Goal: Transaction & Acquisition: Subscribe to service/newsletter

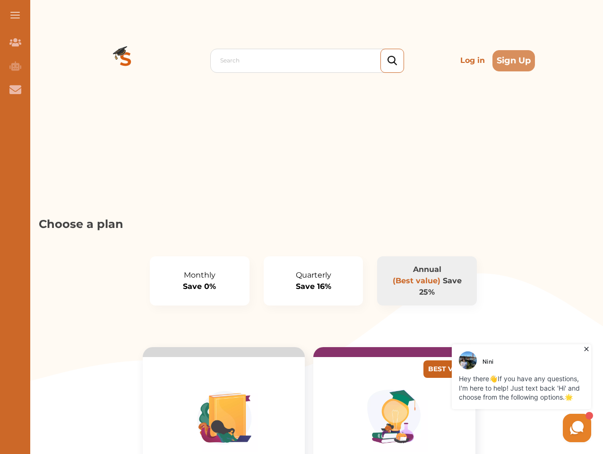
click at [302, 227] on p "Choose a plan" at bounding box center [314, 224] width 550 height 17
click at [15, 15] on span at bounding box center [14, 15] width 9 height 1
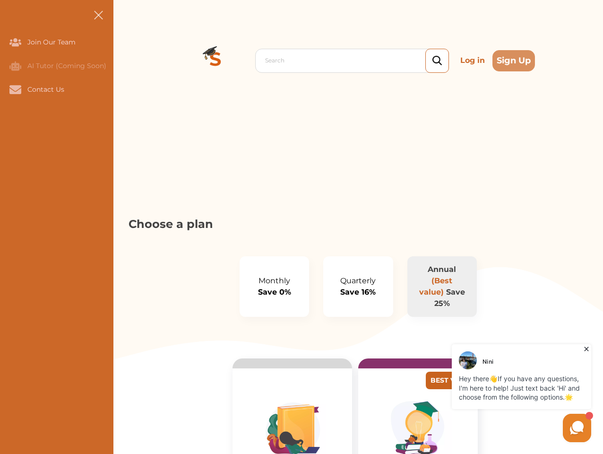
click at [15, 42] on icon "Join Our Team" at bounding box center [15, 42] width 12 height 8
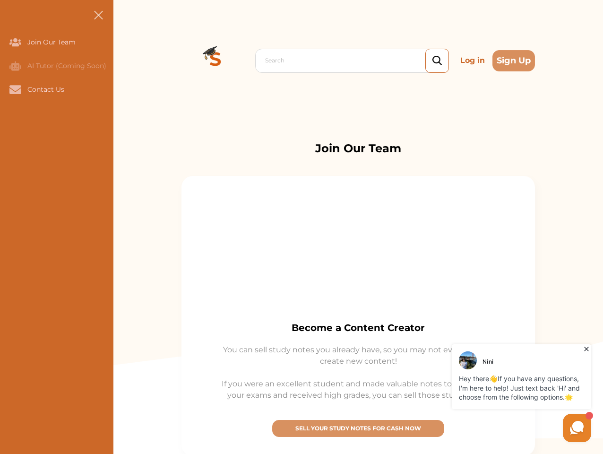
click at [15, 66] on icon "AI Tutor (Coming Soon)" at bounding box center [15, 65] width 12 height 9
click at [15, 89] on icon "Contact Us" at bounding box center [15, 89] width 12 height 9
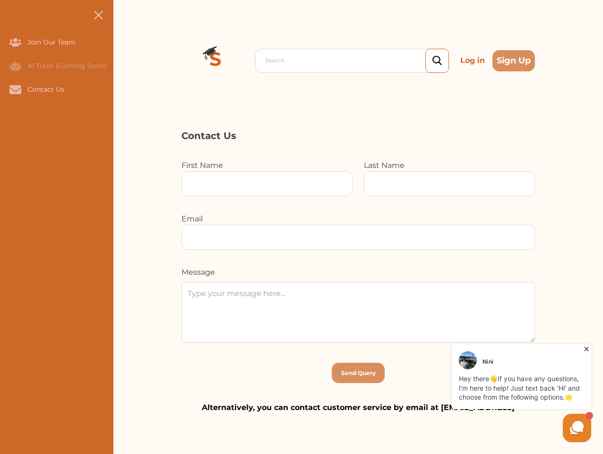
click at [126, 61] on div "Search Log in Sign Up Search Log in Sign Up" at bounding box center [358, 60] width 490 height 121
click at [473, 61] on p "Log in" at bounding box center [473, 60] width 32 height 19
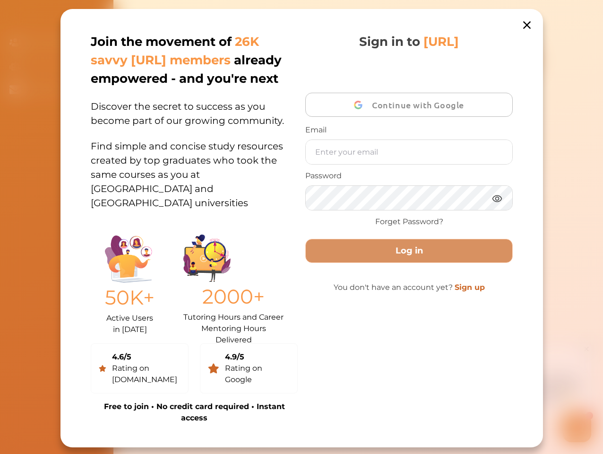
click at [514, 61] on div "Join the movement of 26K savvy [URL] members already empowered - and you're nex…" at bounding box center [302, 228] width 483 height 438
click at [200, 281] on img at bounding box center [206, 258] width 47 height 47
